Goal: Task Accomplishment & Management: Complete application form

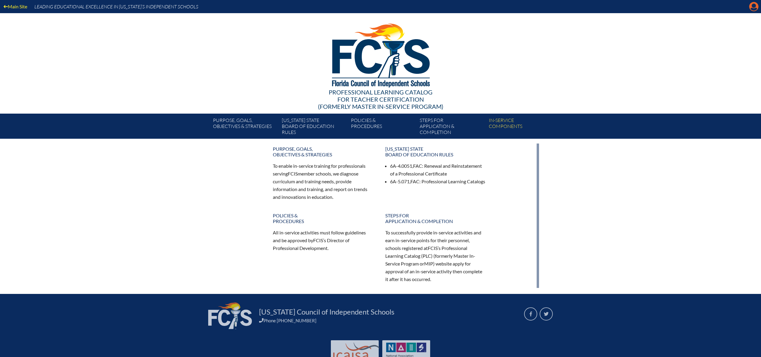
click at [753, 5] on icon "Manage account" at bounding box center [754, 7] width 10 height 10
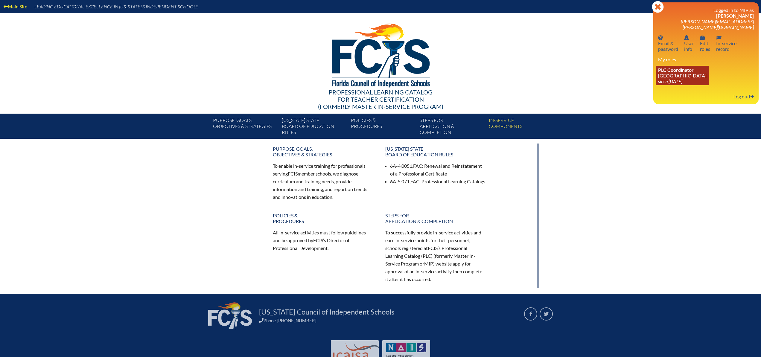
click at [682, 78] on icon "since [DATE]" at bounding box center [670, 81] width 24 height 6
click at [681, 73] on link "PLC Coordinator Saint Andrew’s School since 2008 Aug 1" at bounding box center [682, 75] width 53 height 19
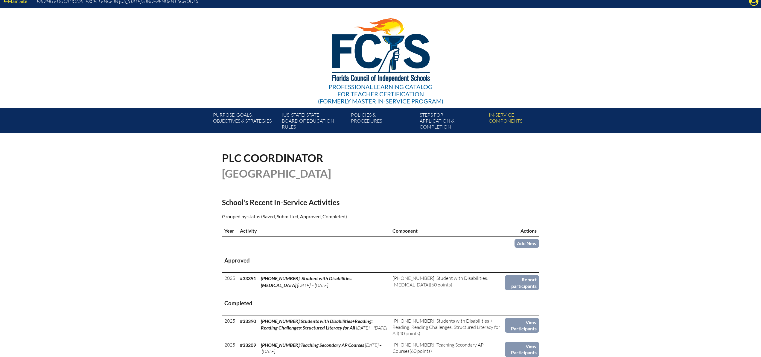
scroll to position [6, 0]
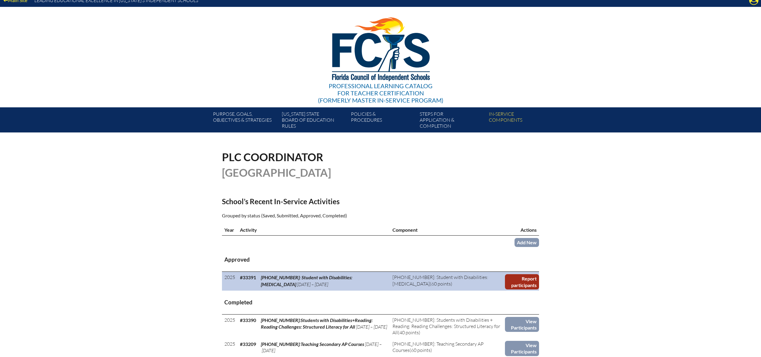
click at [527, 281] on link "Report participants" at bounding box center [522, 281] width 34 height 15
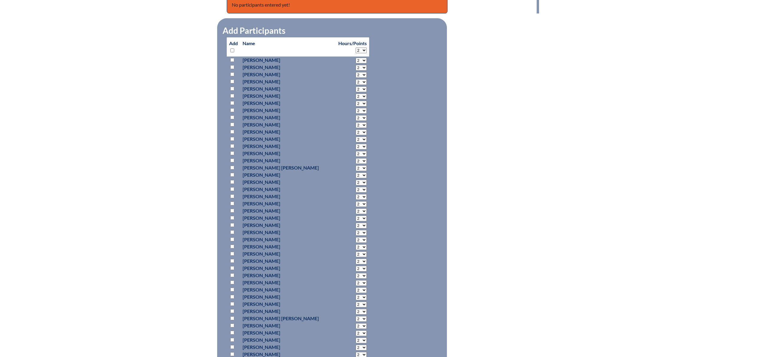
scroll to position [265, 0]
click at [232, 277] on input "checkbox" at bounding box center [232, 275] width 4 height 4
checkbox input "true"
click at [356, 279] on select "2 3 4 5 6 7 8 9 10 11 12 13 14 15 16 17 18 19 20 21 22 23" at bounding box center [361, 276] width 11 height 6
select select "60"
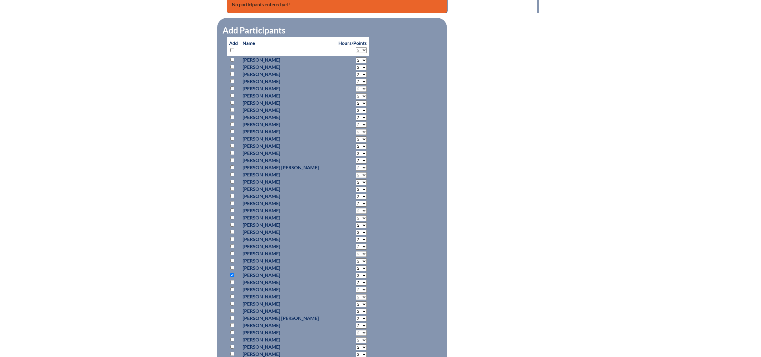
click at [356, 279] on select "2 3 4 5 6 7 8 9 10 11 12 13 14 15 16 17 18 19 20 21 22 23" at bounding box center [361, 276] width 11 height 6
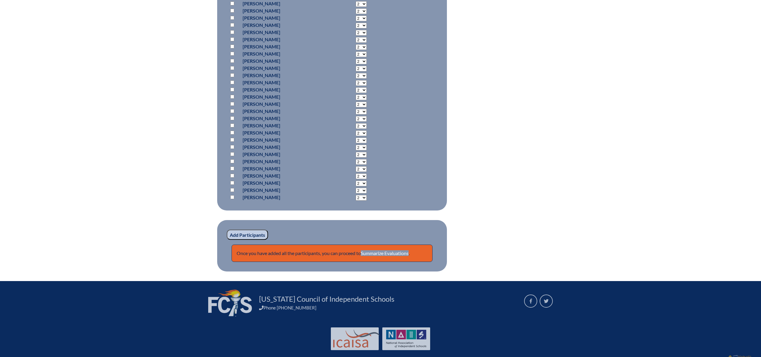
scroll to position [769, 0]
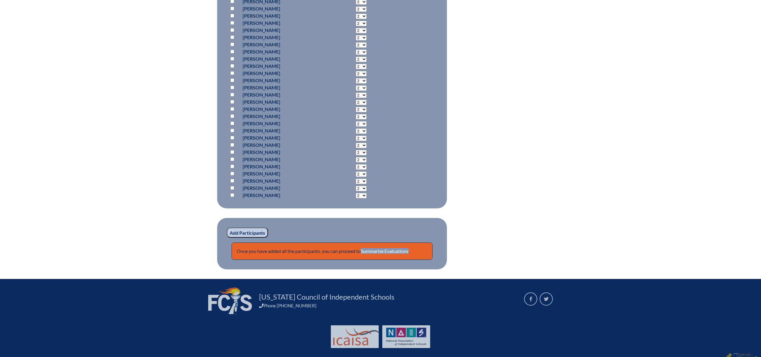
click at [250, 238] on input "Add Participants" at bounding box center [247, 233] width 41 height 10
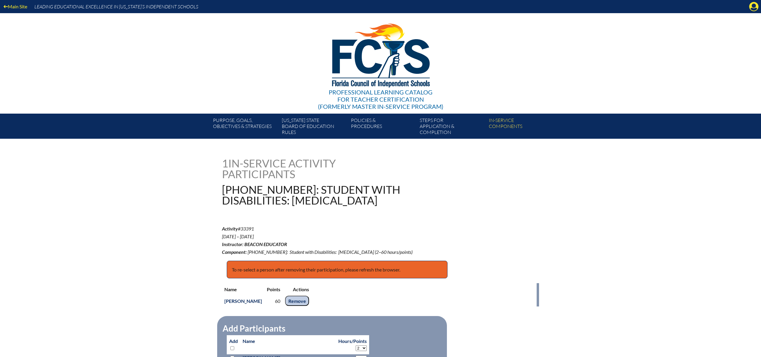
scroll to position [802, 0]
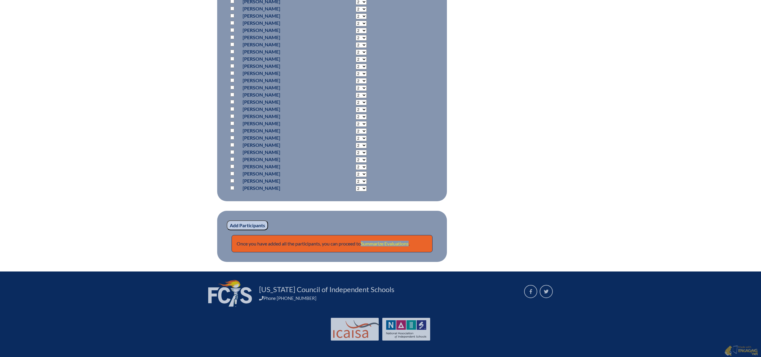
click at [378, 246] on link "Summarize Evaluations" at bounding box center [385, 244] width 48 height 6
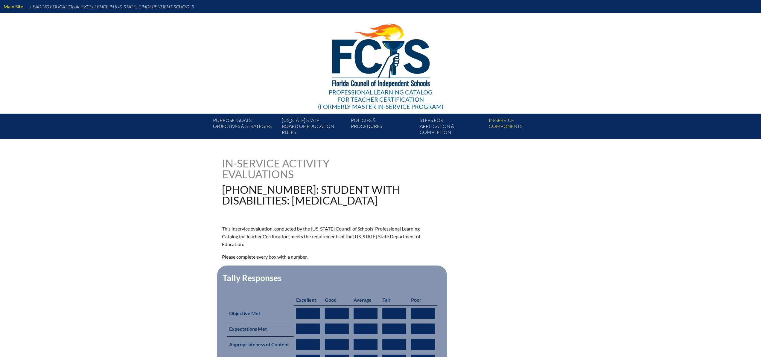
type input "0"
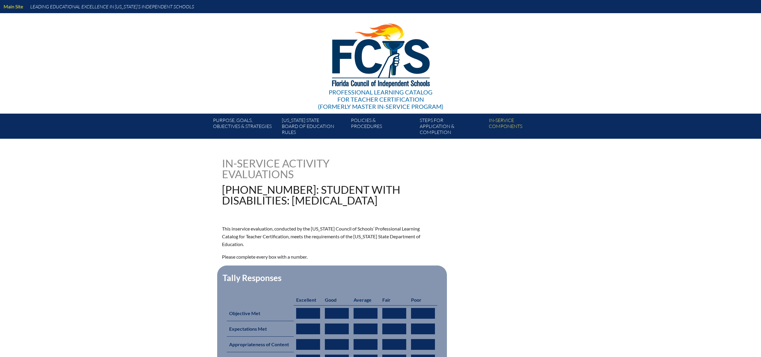
type input "0"
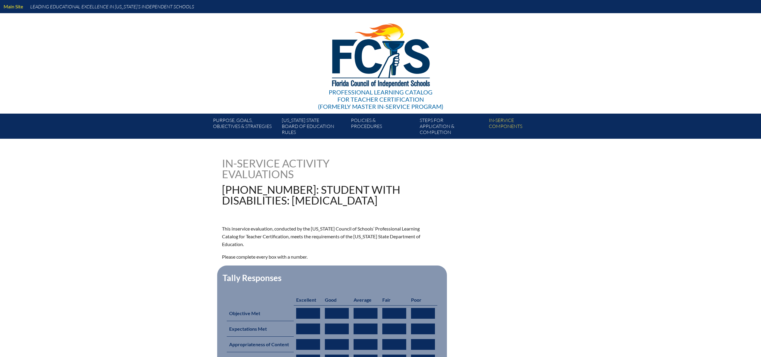
type input "0"
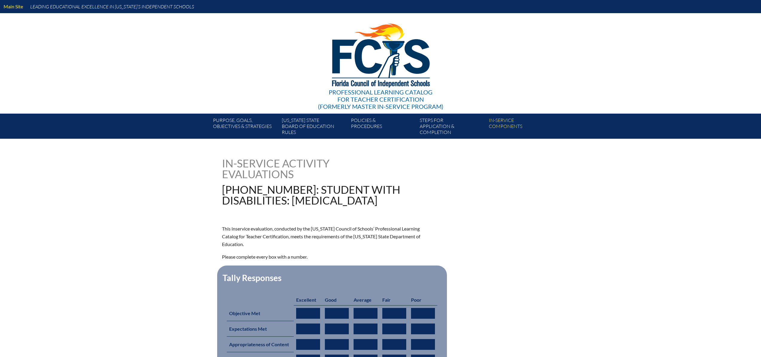
type input "0"
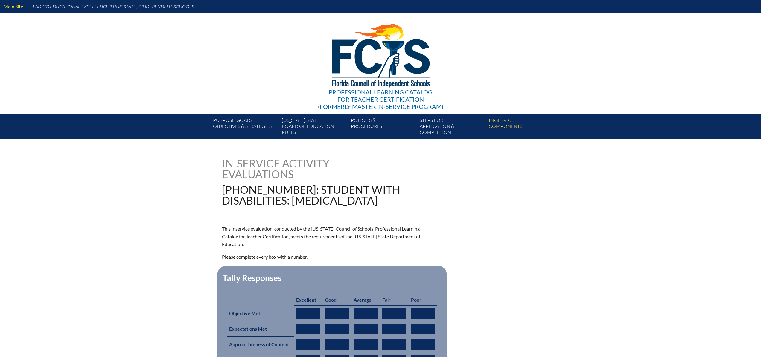
type input "0"
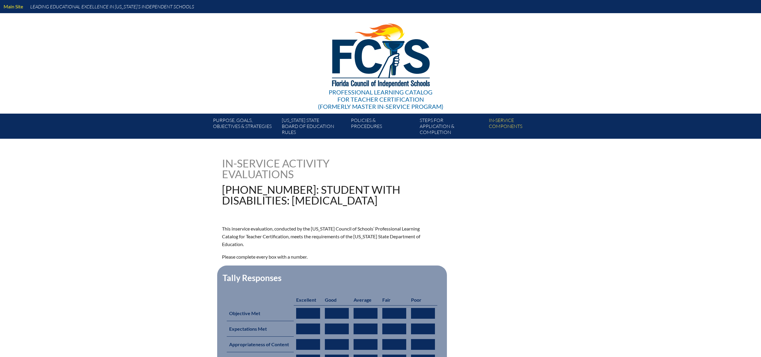
type input "0"
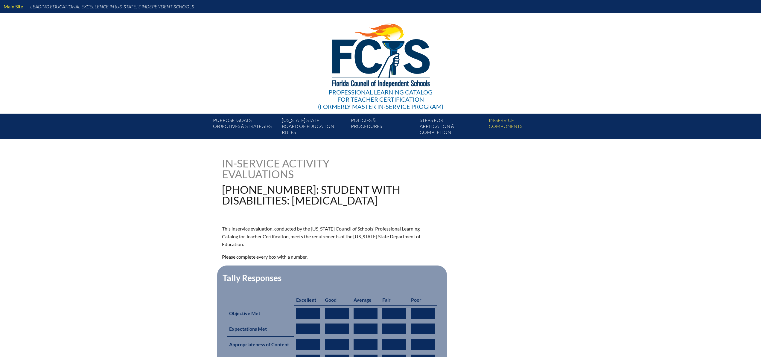
type input "0"
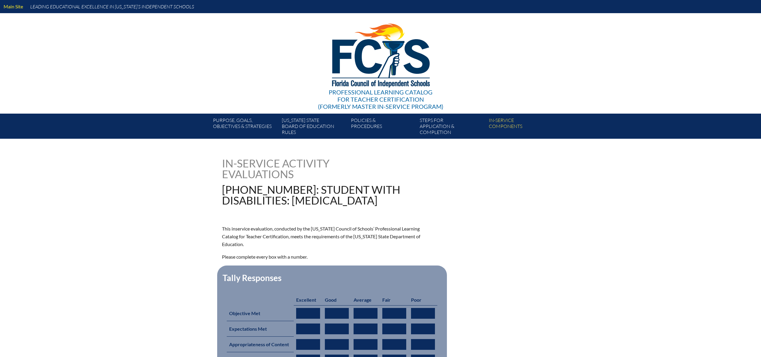
type input "0"
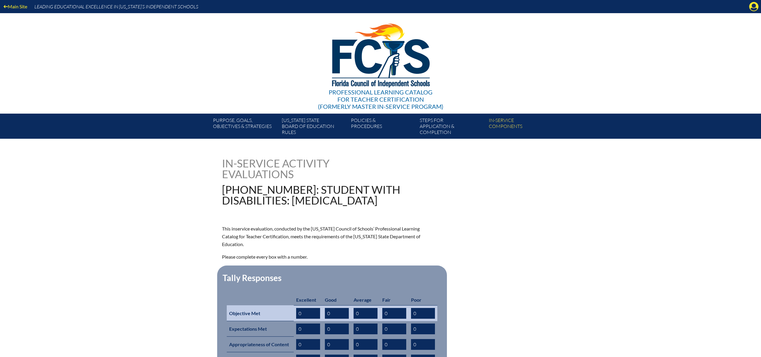
drag, startPoint x: 302, startPoint y: 316, endPoint x: 295, endPoint y: 316, distance: 6.6
click at [295, 316] on td "0" at bounding box center [308, 313] width 29 height 16
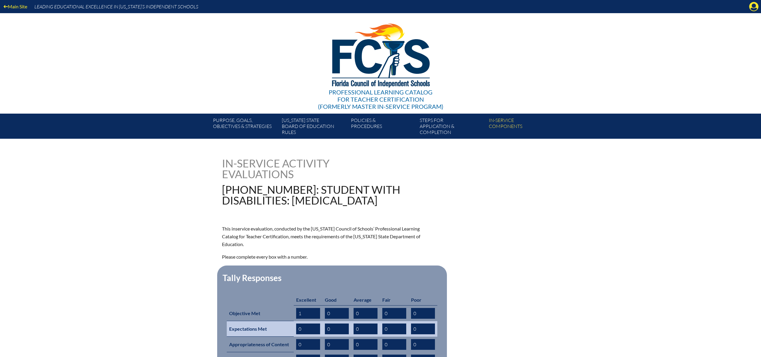
type input "1"
drag, startPoint x: 304, startPoint y: 331, endPoint x: 294, endPoint y: 332, distance: 9.9
click at [296, 331] on td "0" at bounding box center [308, 329] width 29 height 16
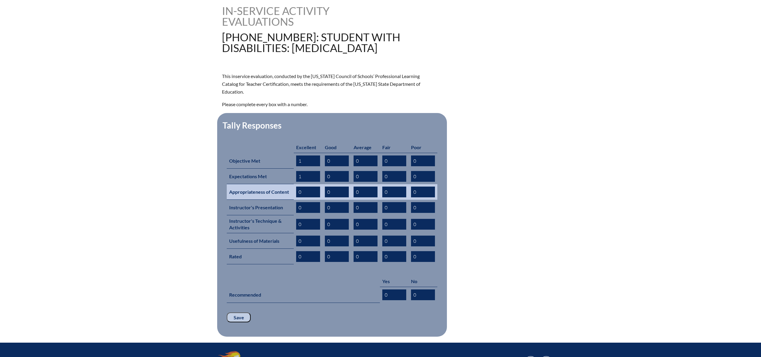
scroll to position [155, 0]
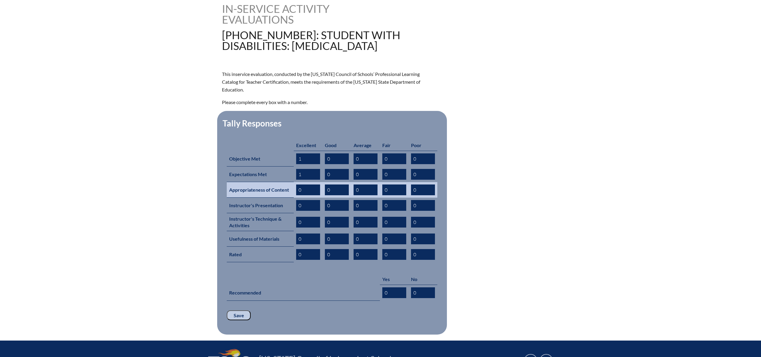
type input "1"
drag, startPoint x: 303, startPoint y: 193, endPoint x: 296, endPoint y: 193, distance: 6.9
click at [296, 193] on input "0" at bounding box center [308, 190] width 24 height 11
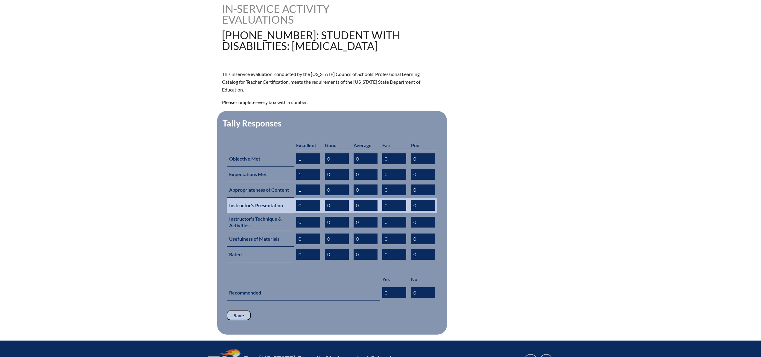
type input "1"
drag, startPoint x: 297, startPoint y: 208, endPoint x: 302, endPoint y: 207, distance: 4.2
click at [302, 207] on input "0" at bounding box center [308, 205] width 24 height 11
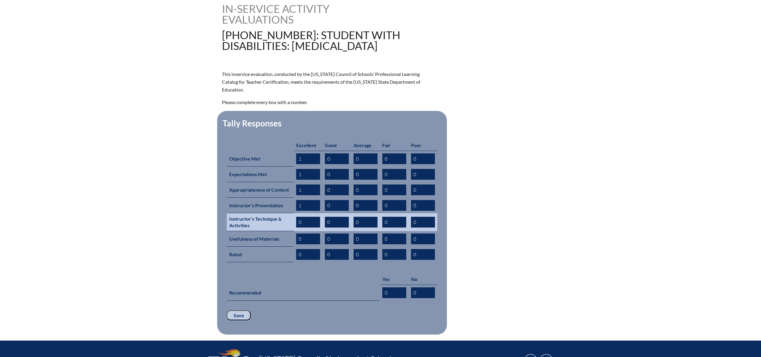
type input "1"
drag, startPoint x: 297, startPoint y: 224, endPoint x: 300, endPoint y: 223, distance: 3.4
click at [301, 223] on input "0" at bounding box center [308, 222] width 24 height 11
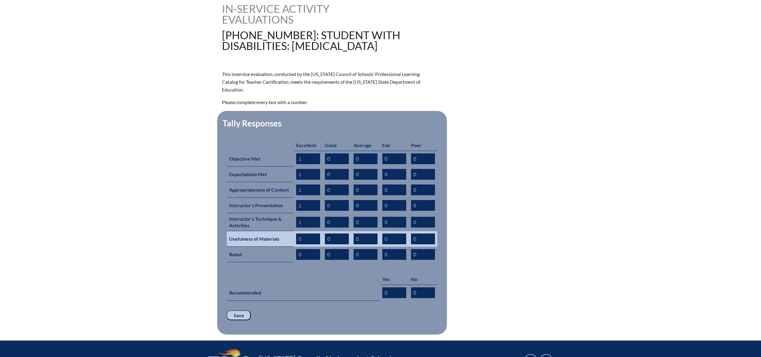
type input "1"
drag, startPoint x: 299, startPoint y: 240, endPoint x: 302, endPoint y: 241, distance: 3.9
click at [302, 241] on input "0" at bounding box center [308, 239] width 24 height 11
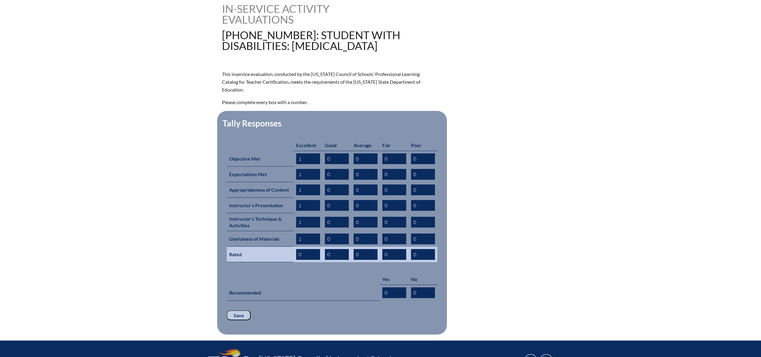
type input "1"
click at [303, 256] on input "1" at bounding box center [308, 254] width 24 height 11
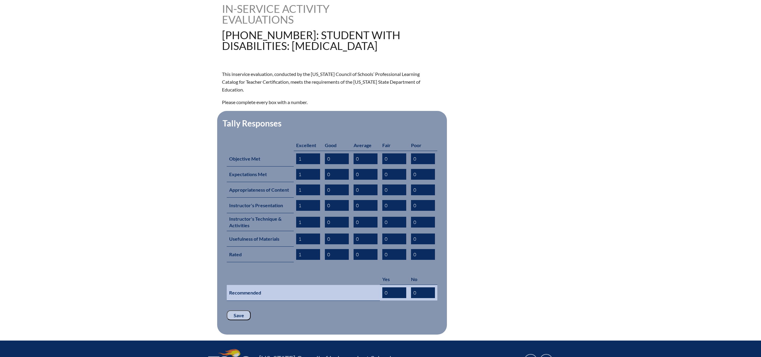
type input "1"
drag, startPoint x: 384, startPoint y: 293, endPoint x: 387, endPoint y: 293, distance: 3.3
click at [387, 293] on input "0" at bounding box center [394, 292] width 24 height 11
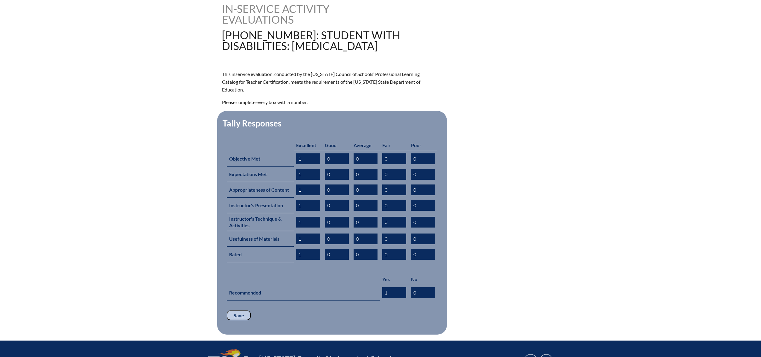
type input "1"
click at [238, 318] on input "Save" at bounding box center [239, 316] width 24 height 10
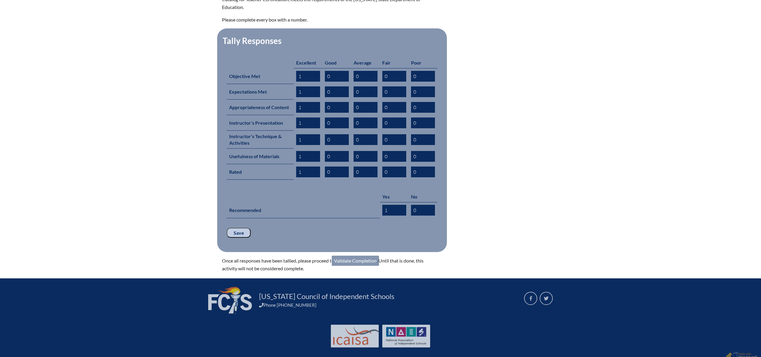
scroll to position [247, 0]
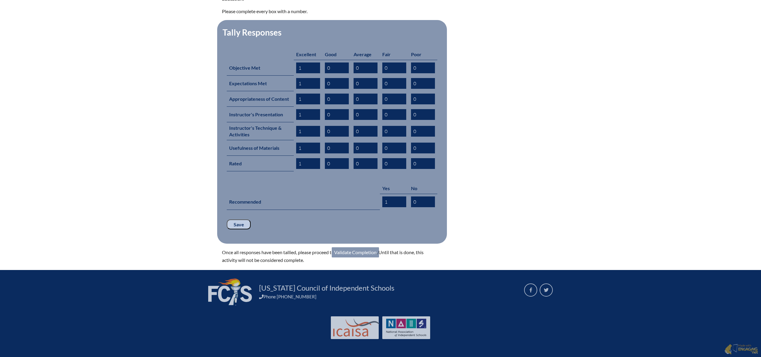
click at [373, 253] on link "Validate Completion" at bounding box center [355, 252] width 47 height 10
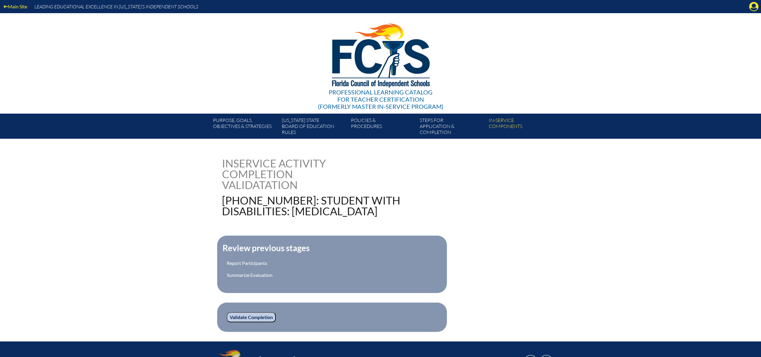
click at [269, 322] on input "Validate Completion" at bounding box center [251, 317] width 49 height 10
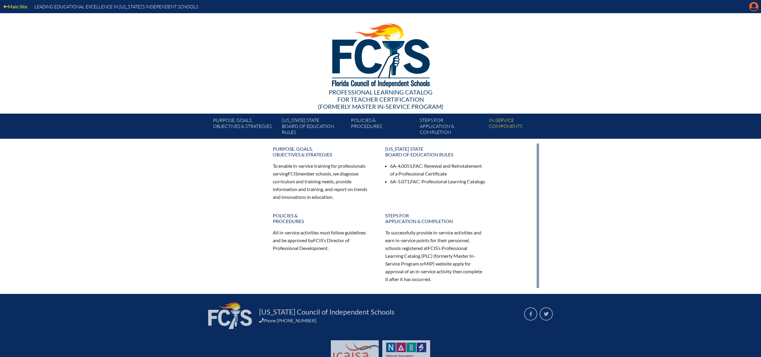
click at [752, 7] on icon at bounding box center [753, 6] width 9 height 9
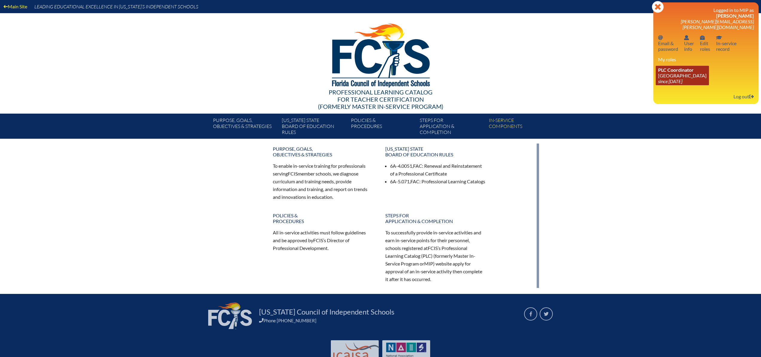
click at [681, 69] on link "PLC Coordinator Saint Andrew’s School since 2008 Aug 1" at bounding box center [682, 75] width 53 height 19
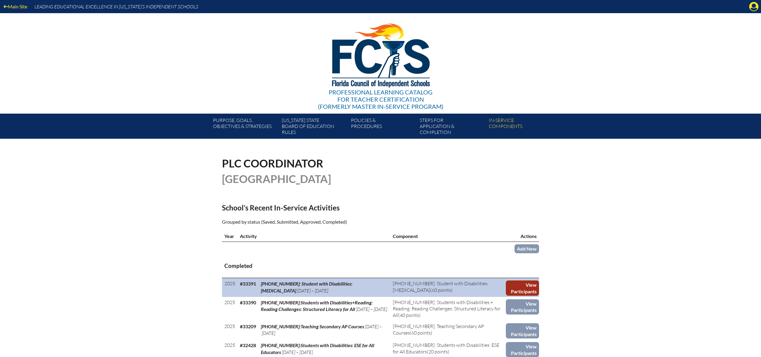
click at [532, 287] on link "View Participants" at bounding box center [522, 288] width 33 height 15
